Goal: Task Accomplishment & Management: Complete application form

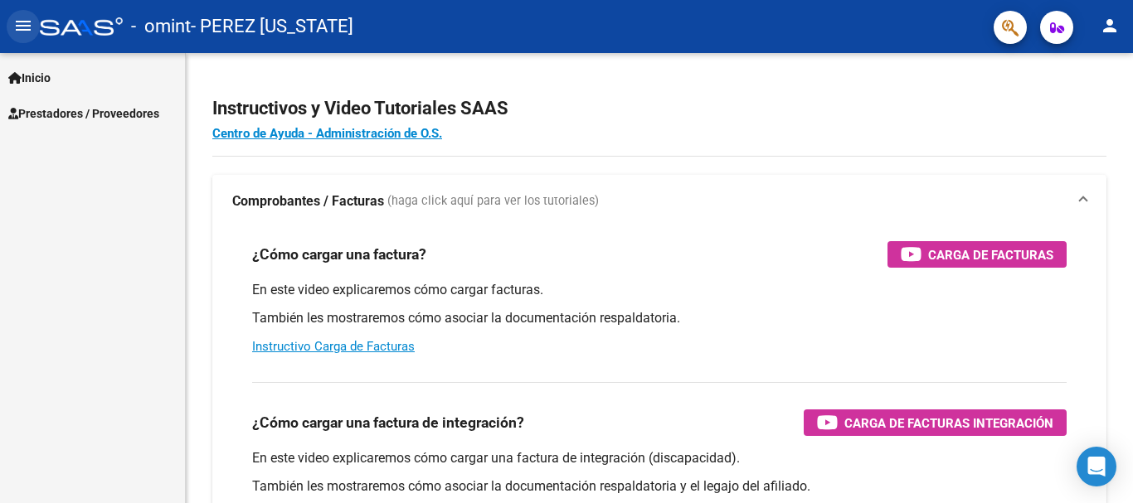
click at [17, 22] on mat-icon "menu" at bounding box center [23, 26] width 20 height 20
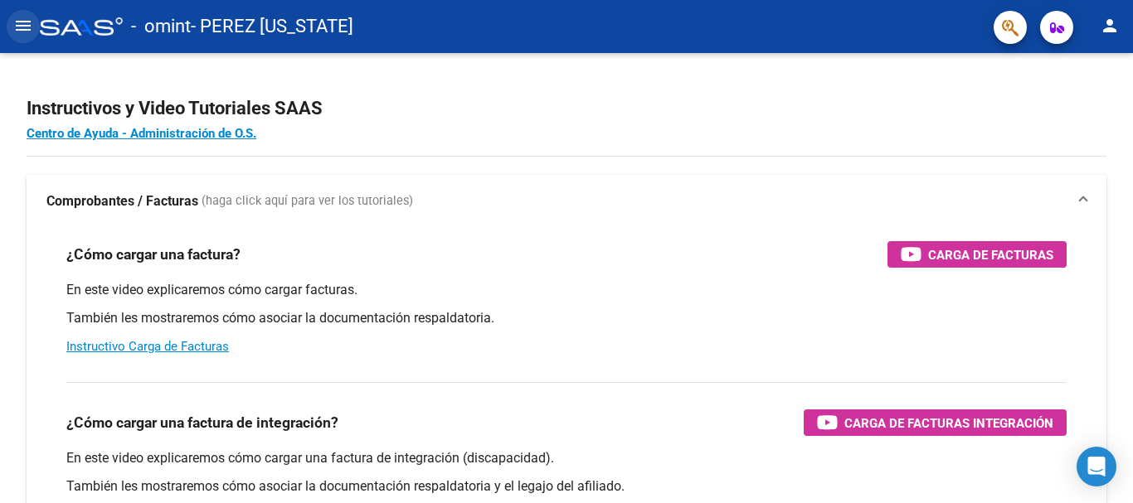
click at [17, 22] on mat-icon "menu" at bounding box center [23, 26] width 20 height 20
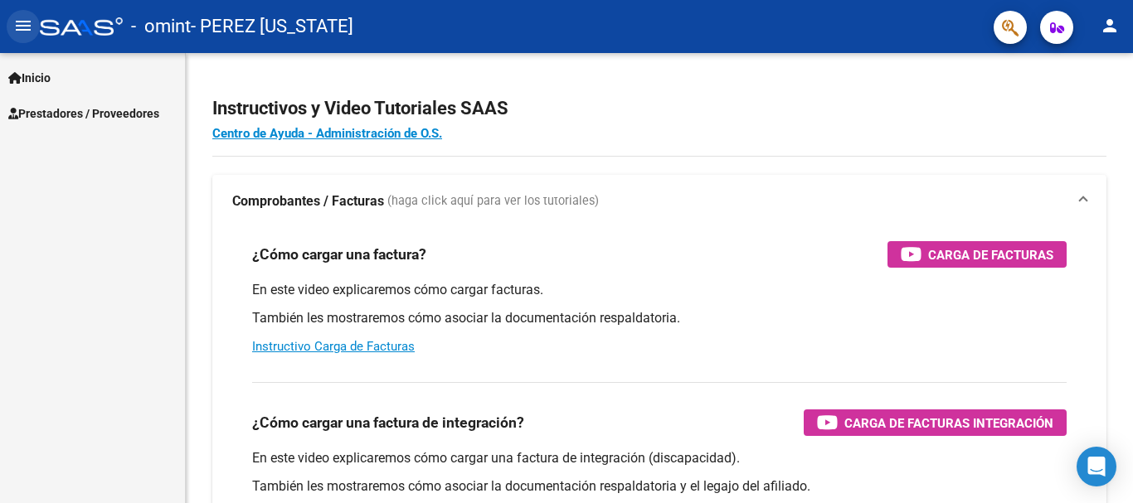
click at [17, 22] on mat-icon "menu" at bounding box center [23, 26] width 20 height 20
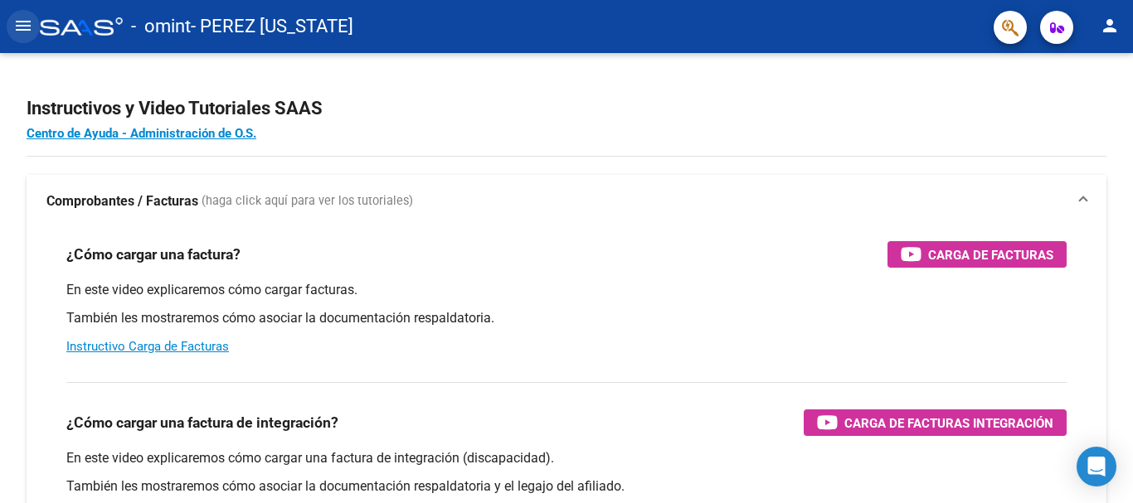
click at [17, 22] on mat-icon "menu" at bounding box center [23, 26] width 20 height 20
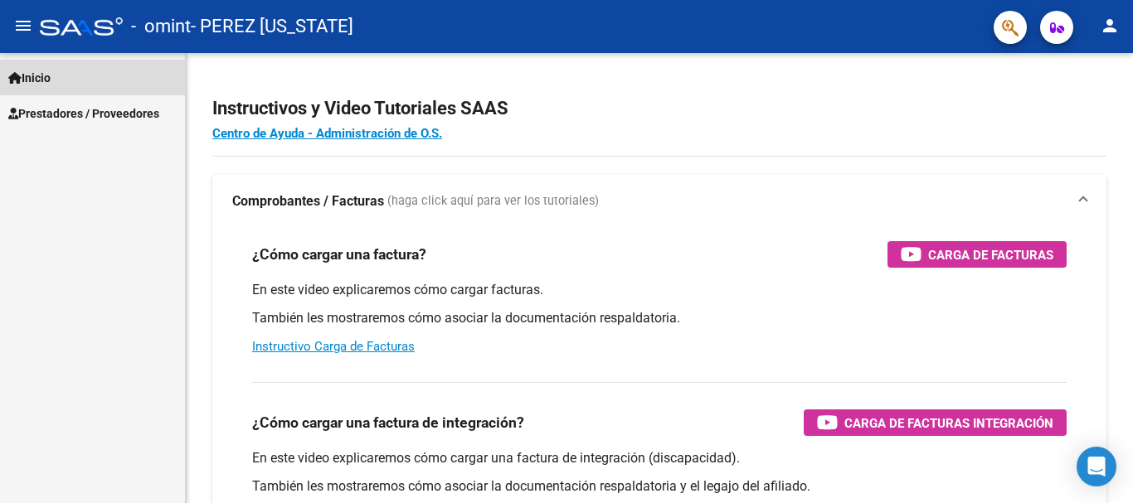
click at [24, 82] on span "Inicio" at bounding box center [29, 78] width 42 height 18
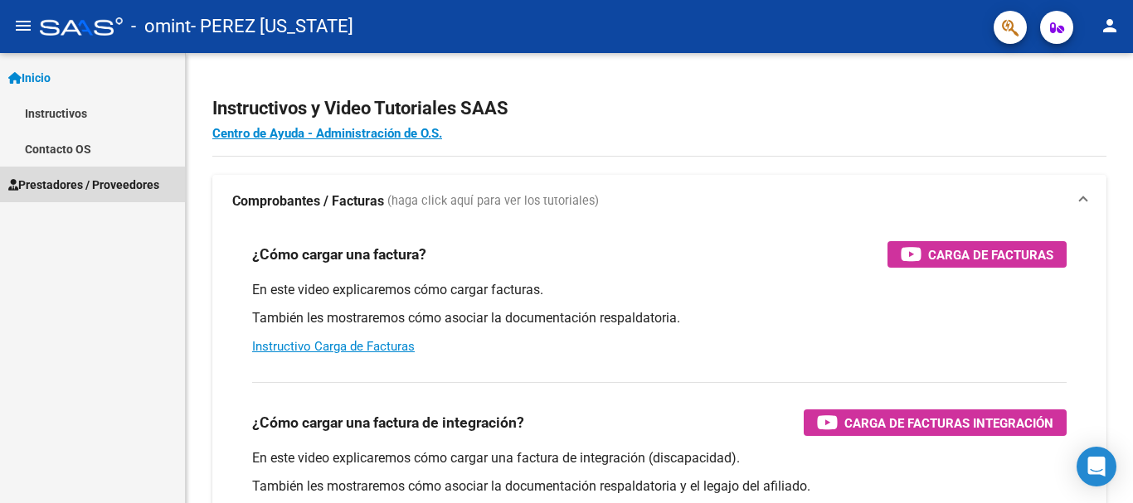
click at [64, 179] on span "Prestadores / Proveedores" at bounding box center [83, 185] width 151 height 18
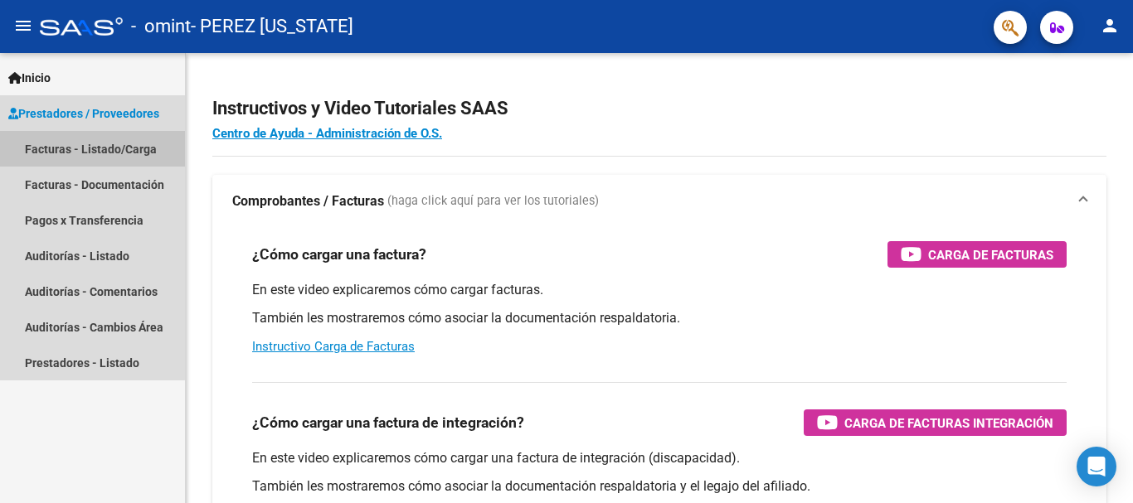
click at [50, 143] on link "Facturas - Listado/Carga" at bounding box center [92, 149] width 185 height 36
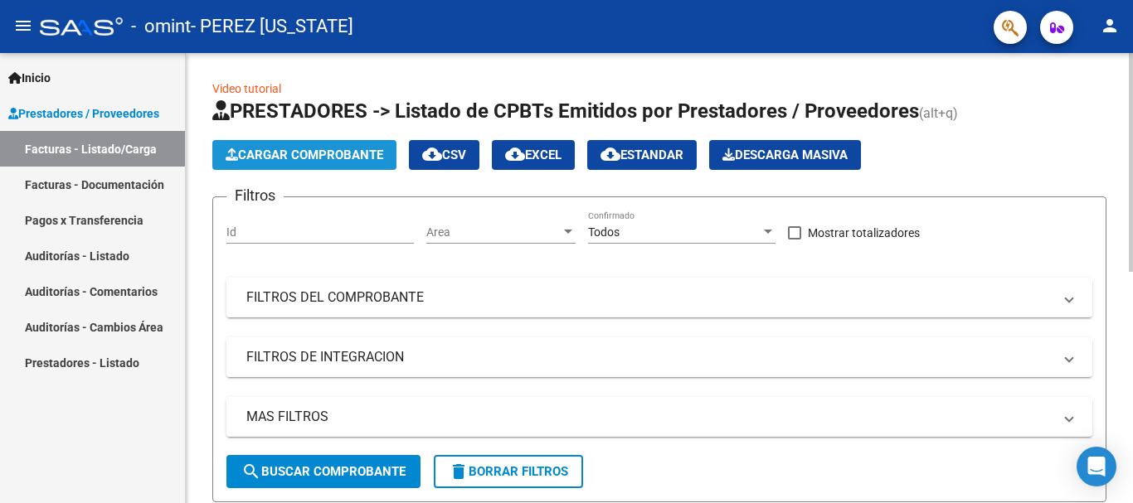
click at [271, 156] on span "Cargar Comprobante" at bounding box center [305, 155] width 158 height 15
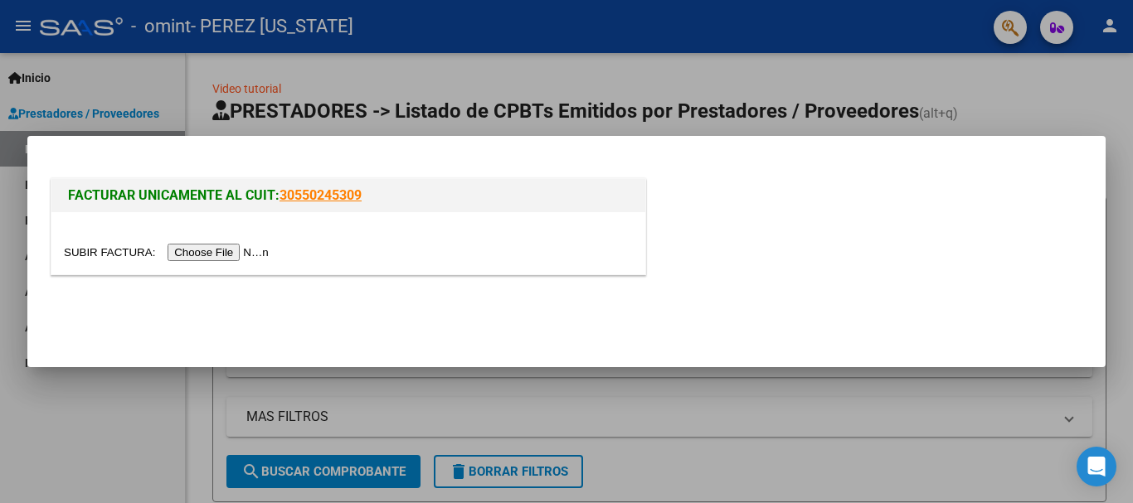
click at [210, 252] on input "file" at bounding box center [169, 252] width 210 height 17
click at [183, 250] on input "file" at bounding box center [169, 252] width 210 height 17
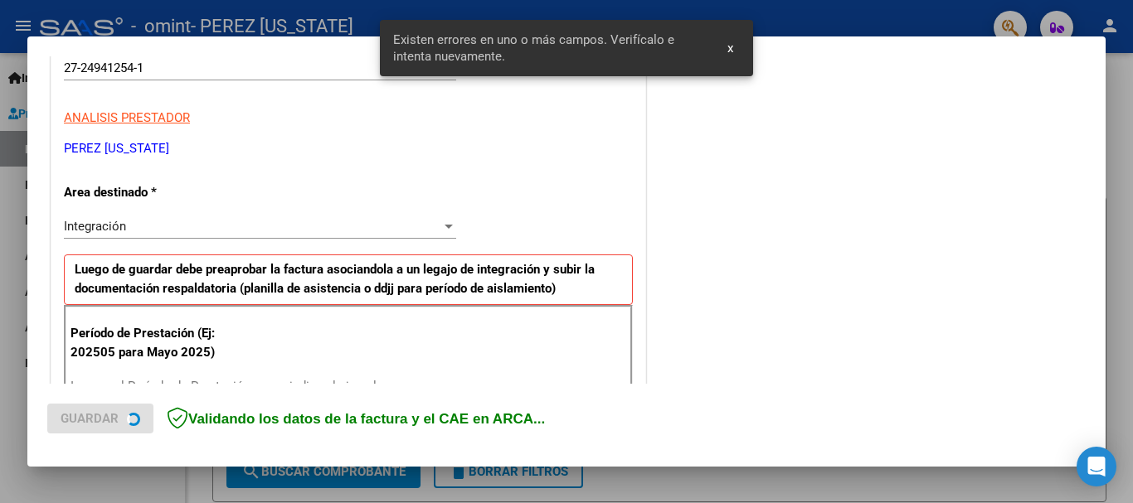
scroll to position [414, 0]
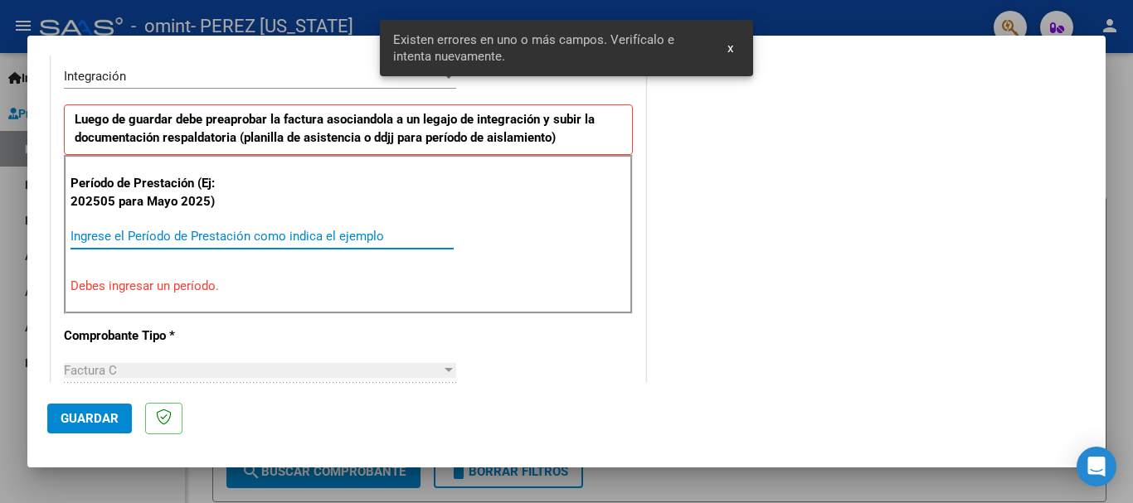
click at [133, 239] on input "Ingrese el Período de Prestación como indica el ejemplo" at bounding box center [261, 236] width 383 height 15
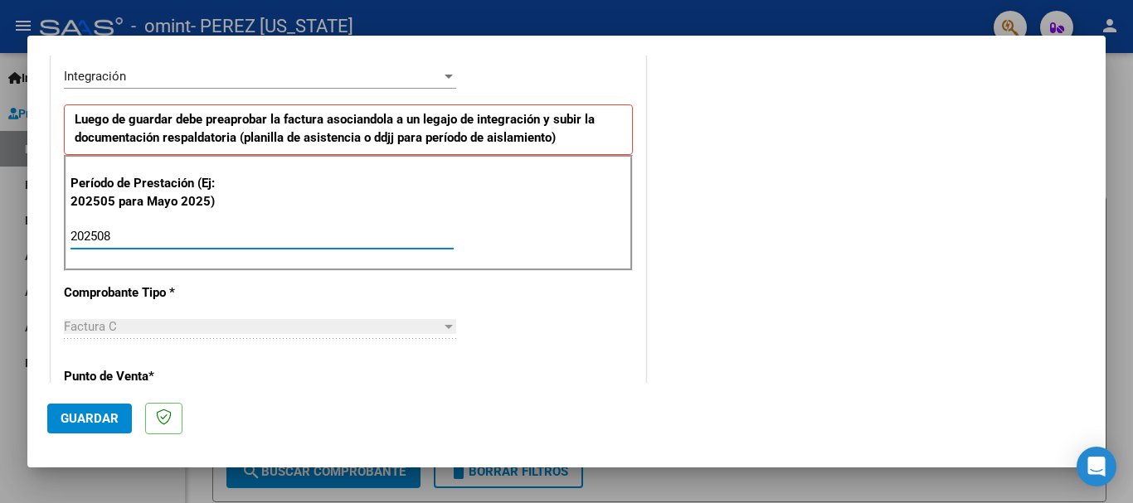
type input "202508"
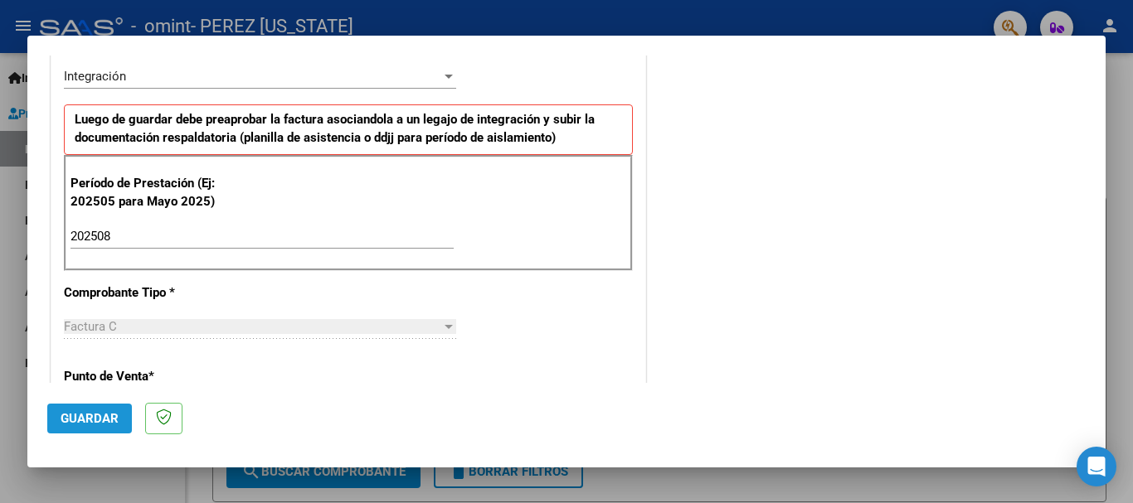
click at [94, 414] on span "Guardar" at bounding box center [90, 418] width 58 height 15
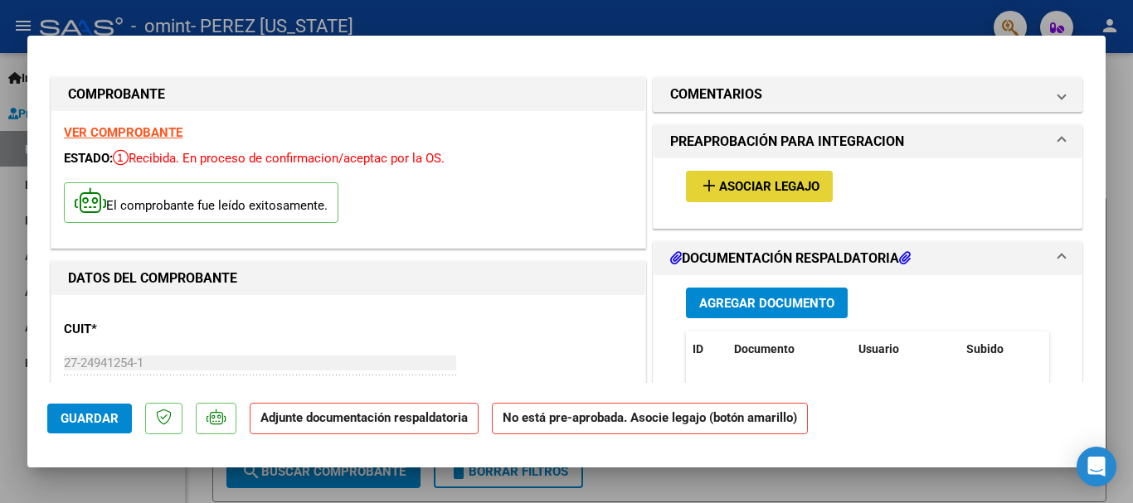
click at [774, 181] on span "Asociar Legajo" at bounding box center [769, 187] width 100 height 15
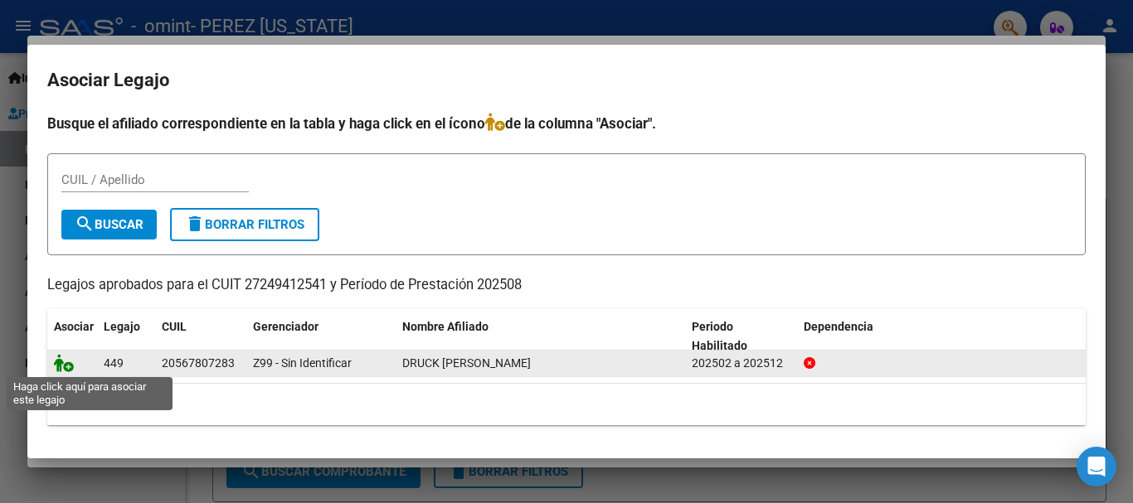
click at [61, 362] on icon at bounding box center [64, 363] width 20 height 18
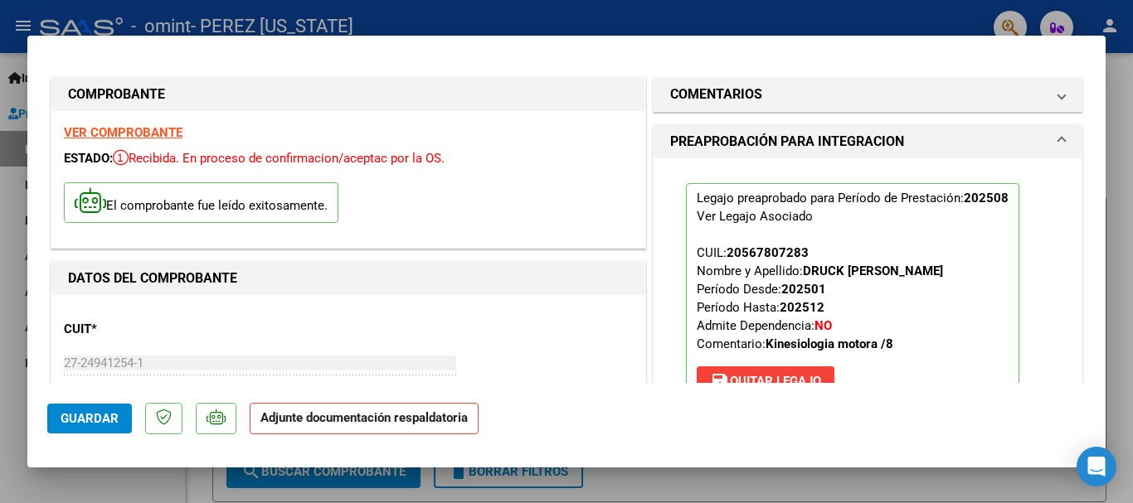
click at [307, 421] on strong "Adjunte documentación respaldatoria" at bounding box center [363, 417] width 207 height 15
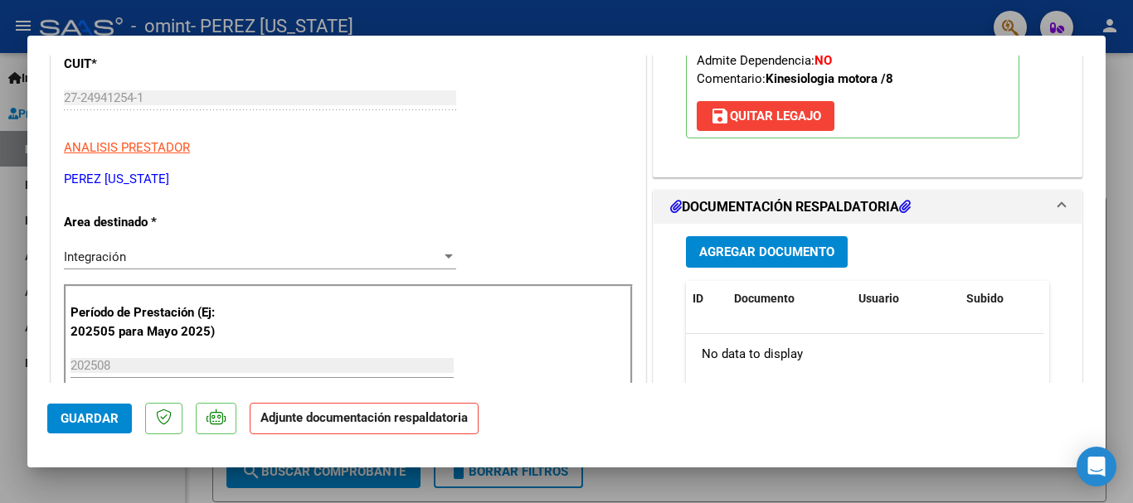
scroll to position [321, 0]
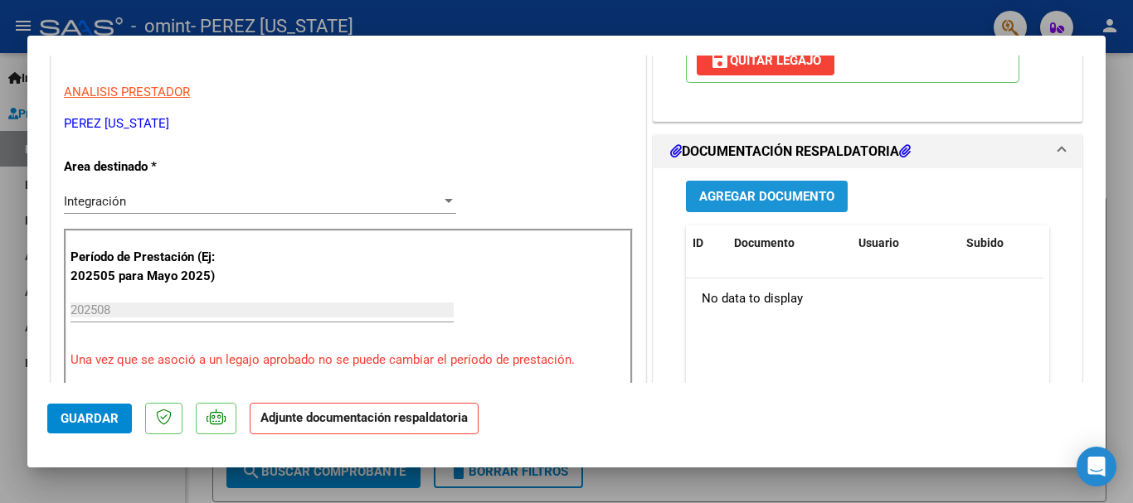
click at [712, 193] on span "Agregar Documento" at bounding box center [766, 197] width 135 height 15
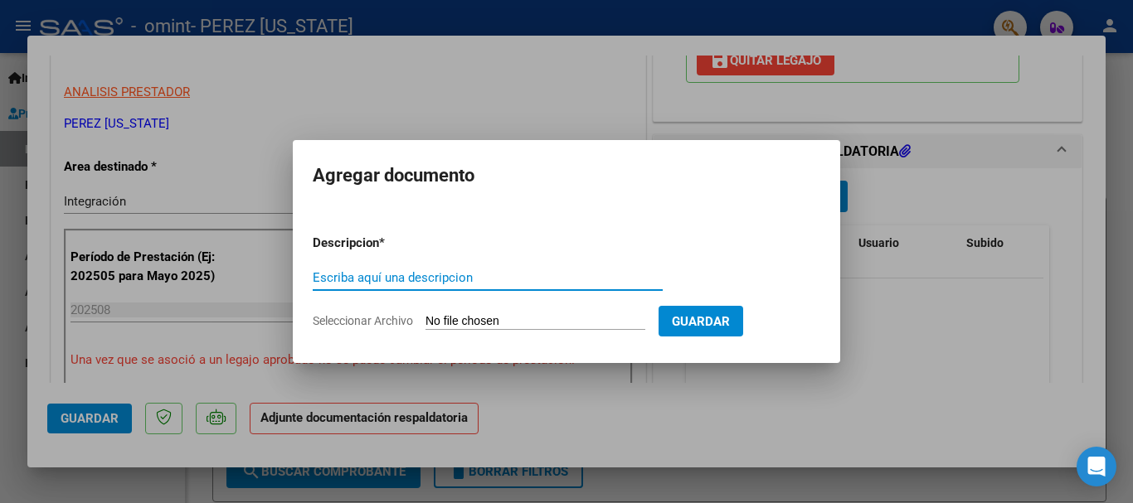
click at [393, 276] on input "Escriba aquí una descripcion" at bounding box center [488, 277] width 350 height 15
type input "asistencia"
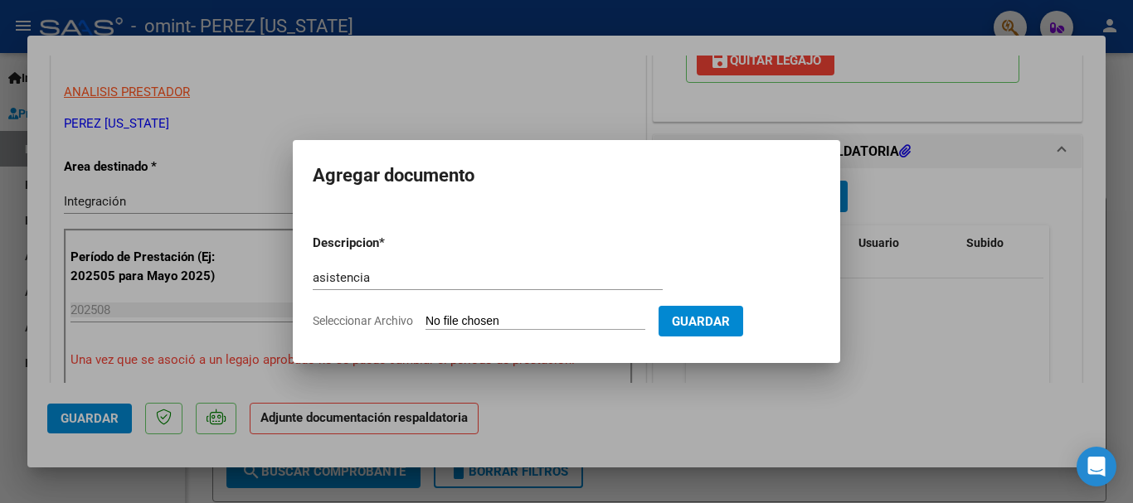
click at [449, 317] on input "Seleccionar Archivo" at bounding box center [535, 322] width 220 height 16
type input "C:\fakepath\anto08.pdf"
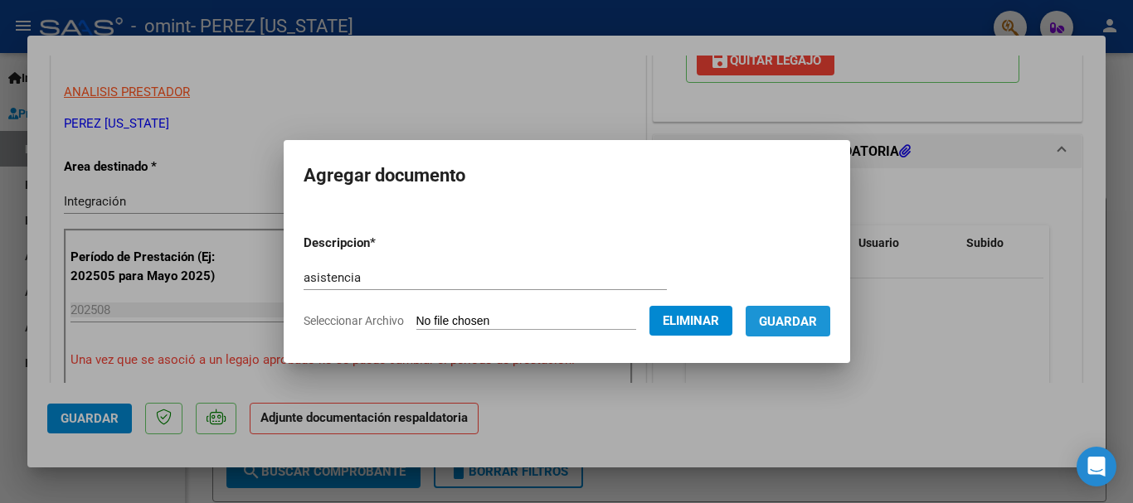
click at [809, 324] on span "Guardar" at bounding box center [788, 321] width 58 height 15
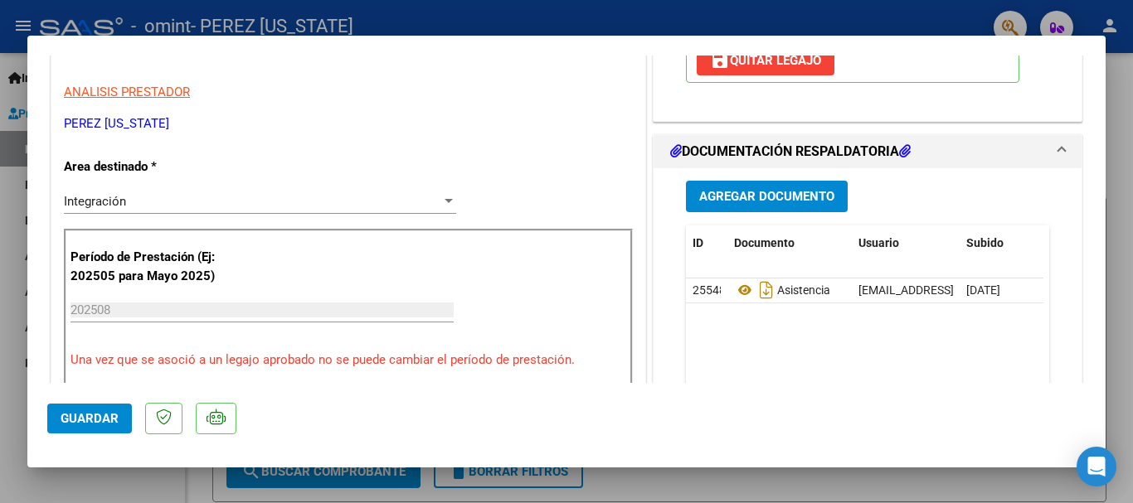
click at [1122, 85] on div at bounding box center [566, 251] width 1133 height 503
type input "$ 0,00"
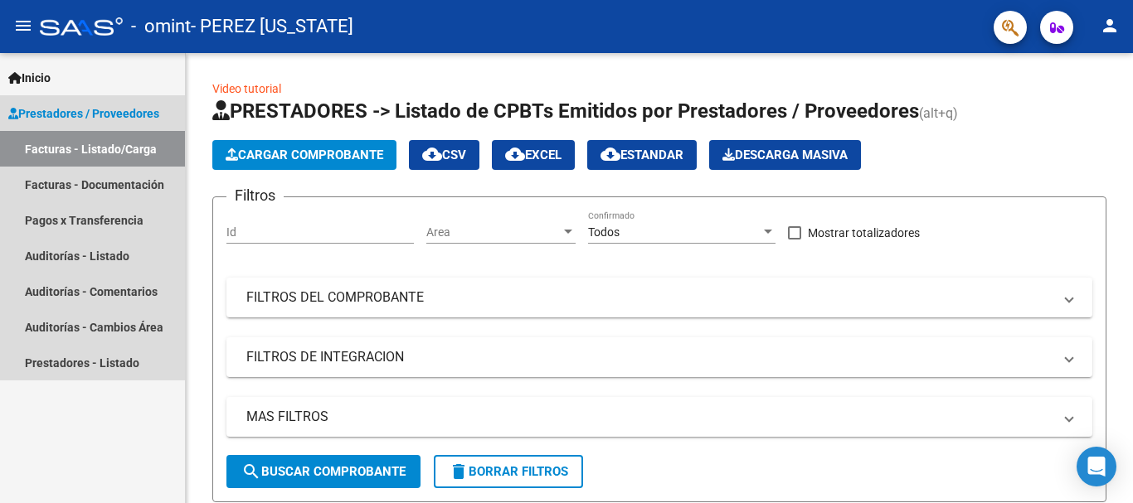
click at [105, 150] on link "Facturas - Listado/Carga" at bounding box center [92, 149] width 185 height 36
click at [100, 187] on link "Facturas - Documentación" at bounding box center [92, 185] width 185 height 36
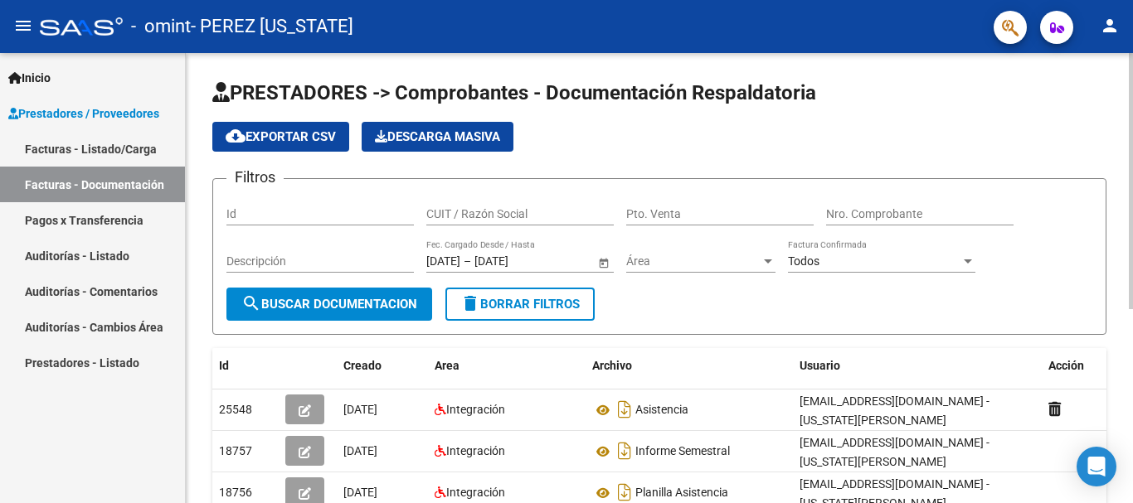
scroll to position [340, 0]
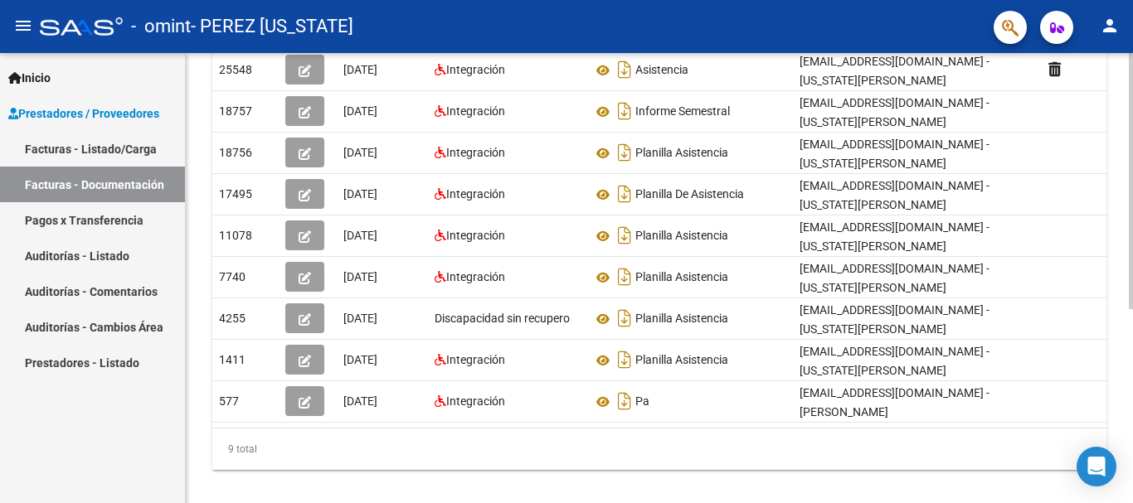
click at [1132, 489] on div at bounding box center [1131, 278] width 4 height 450
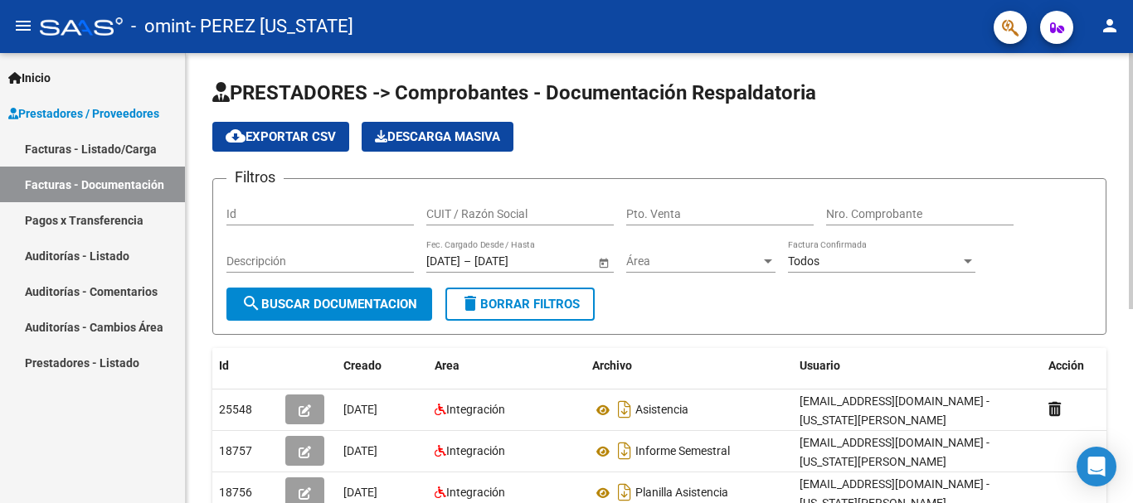
click at [1132, 166] on div at bounding box center [1131, 278] width 4 height 450
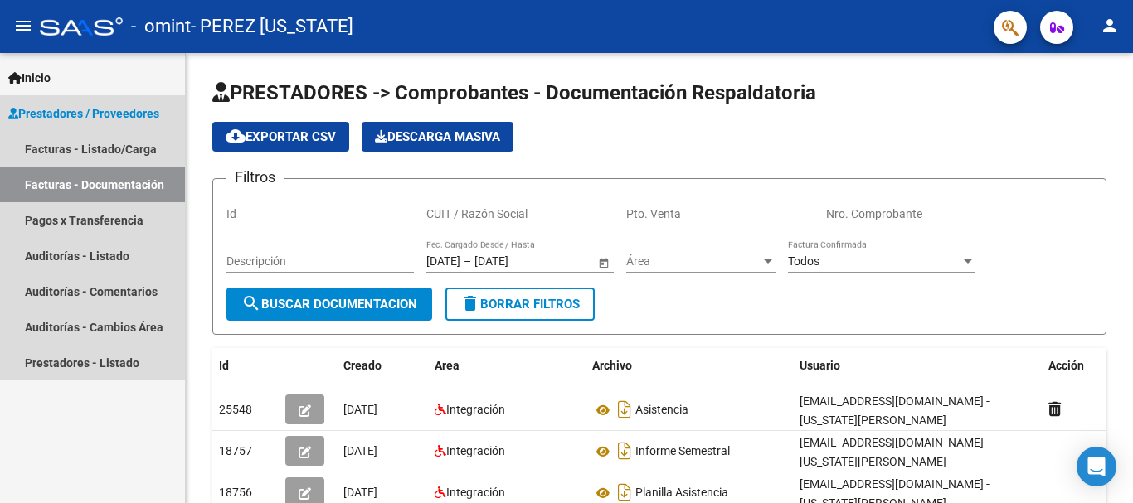
click at [56, 105] on span "Prestadores / Proveedores" at bounding box center [83, 113] width 151 height 18
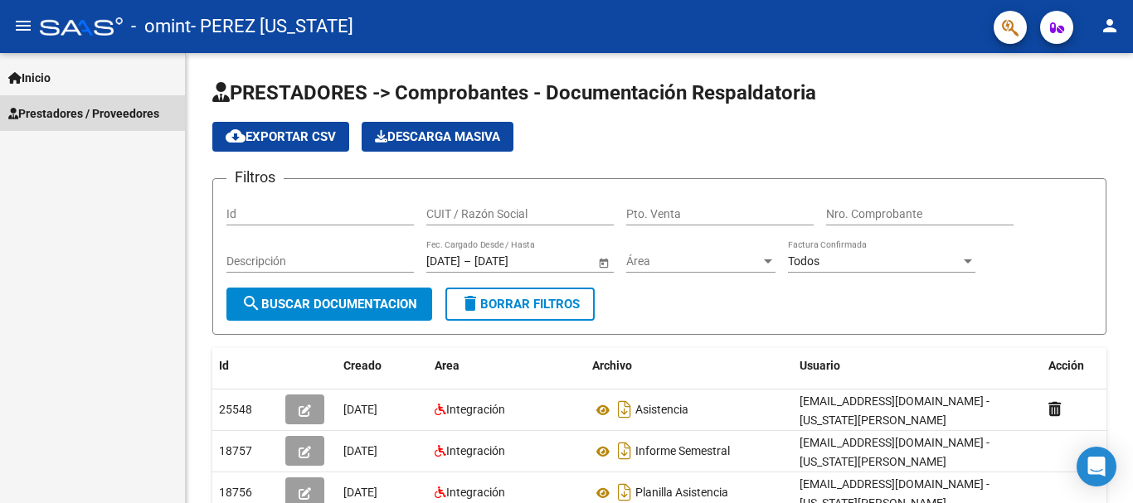
click at [56, 105] on span "Prestadores / Proveedores" at bounding box center [83, 113] width 151 height 18
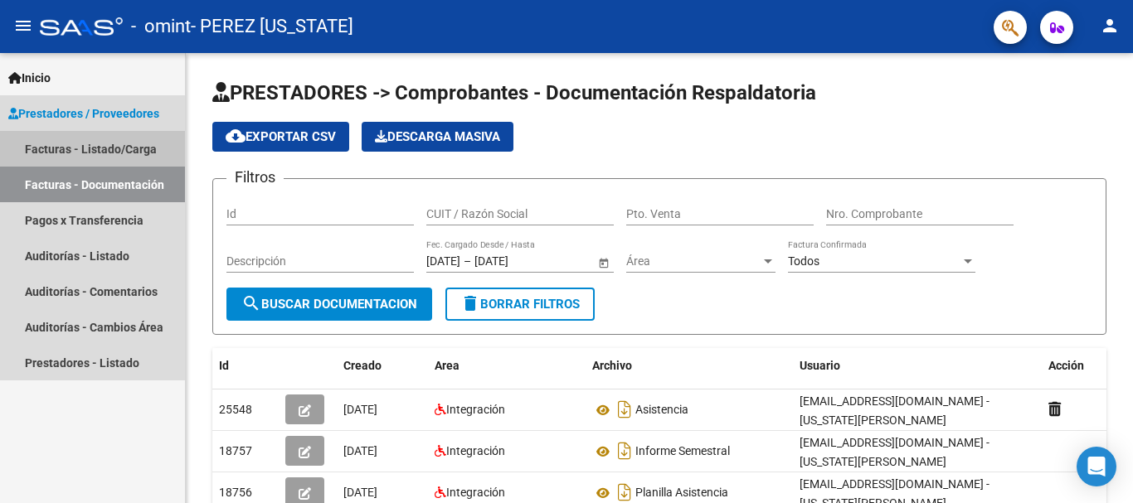
click at [53, 142] on link "Facturas - Listado/Carga" at bounding box center [92, 149] width 185 height 36
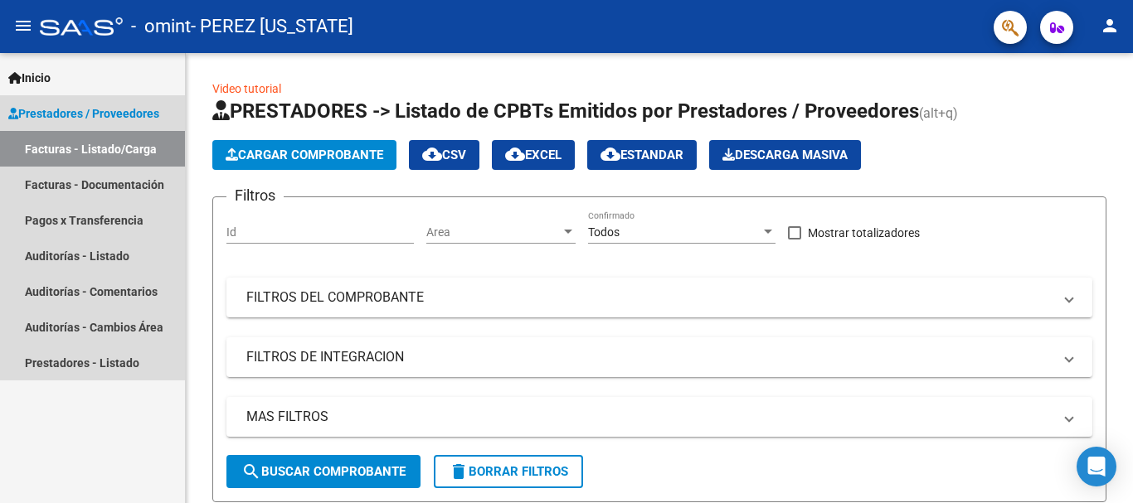
click at [120, 152] on link "Facturas - Listado/Carga" at bounding box center [92, 149] width 185 height 36
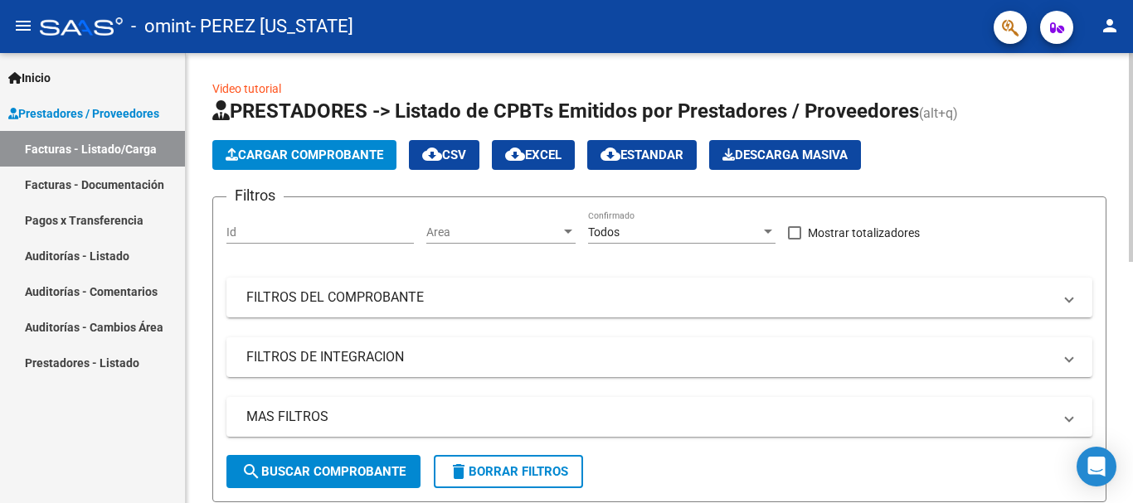
scroll to position [450, 0]
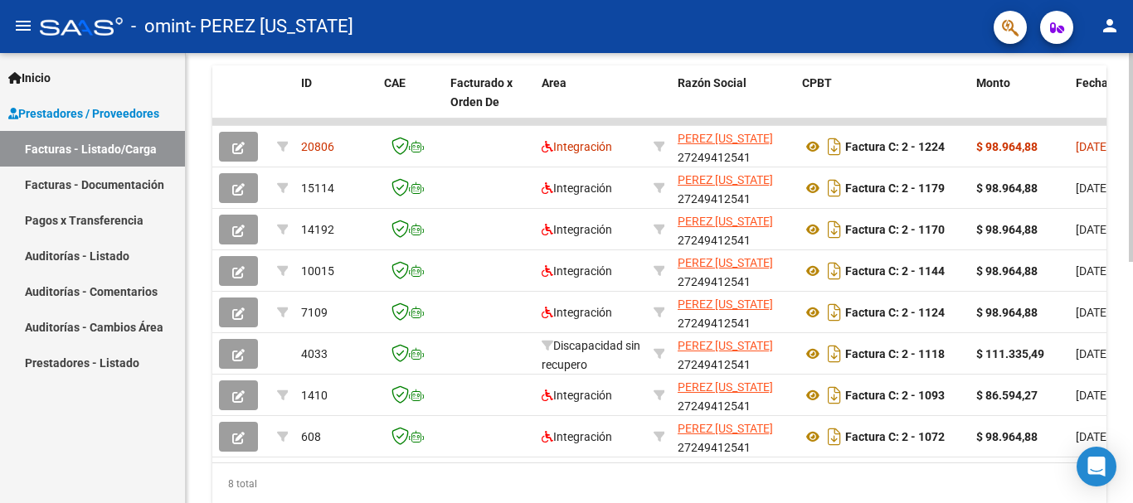
click at [1132, 382] on div at bounding box center [1131, 278] width 4 height 450
